Goal: Check status: Check status

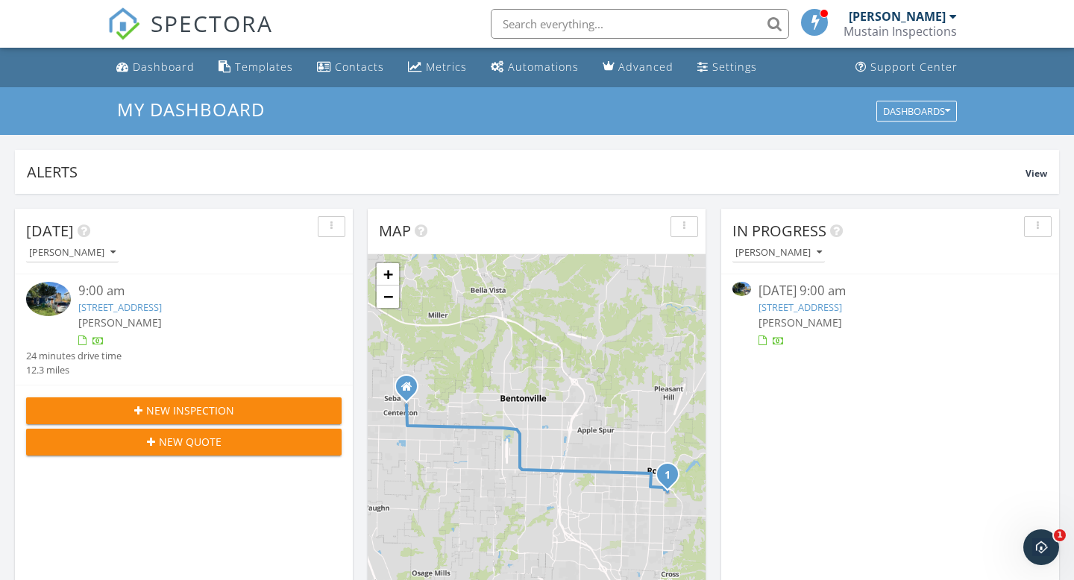
click at [152, 307] on link "[STREET_ADDRESS]" at bounding box center [120, 307] width 84 height 13
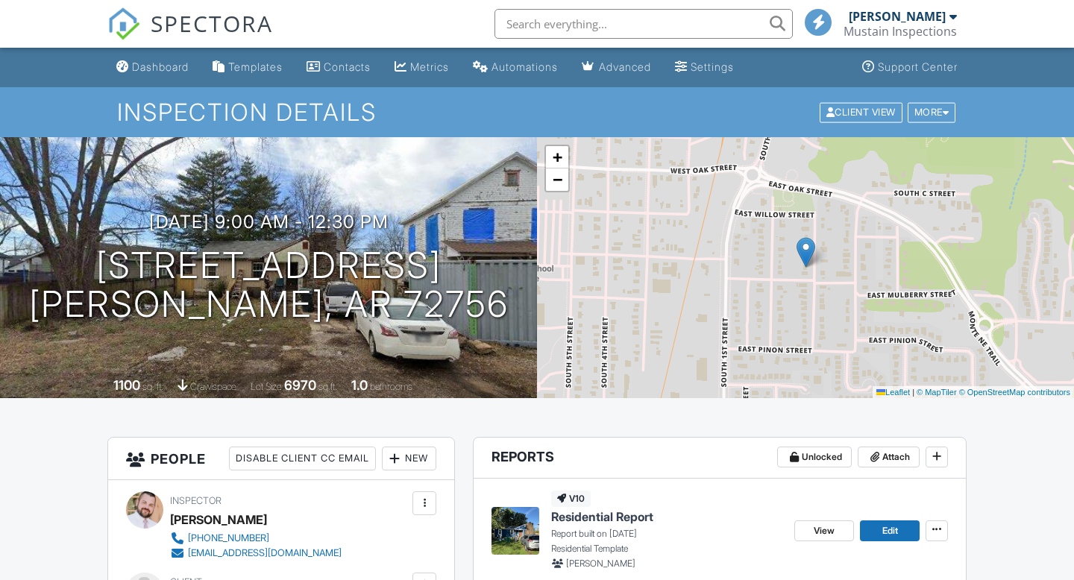
scroll to position [98, 0]
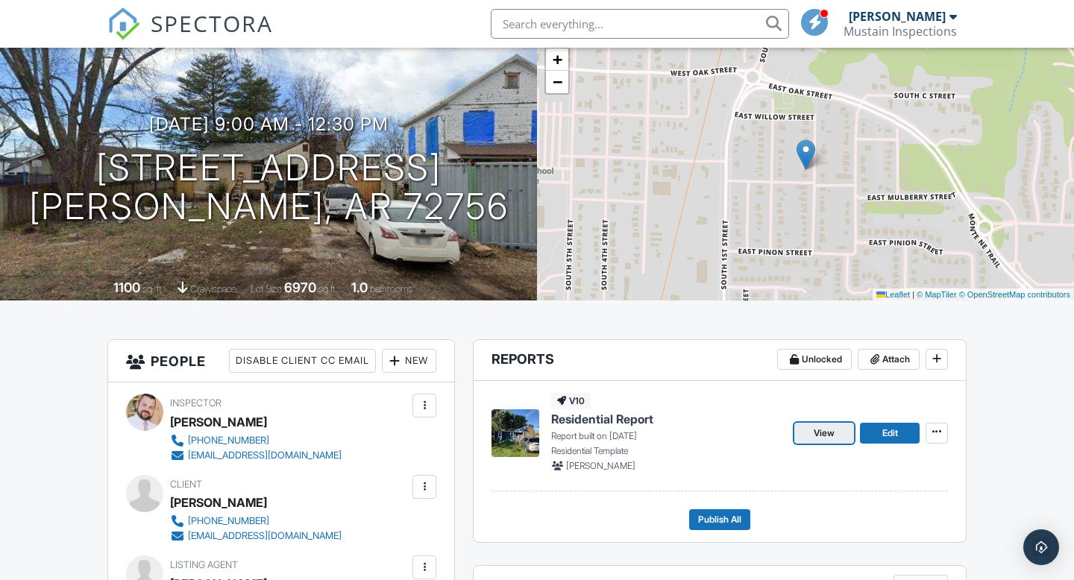
click at [825, 438] on span "View" at bounding box center [824, 433] width 21 height 15
